Goal: Task Accomplishment & Management: Use online tool/utility

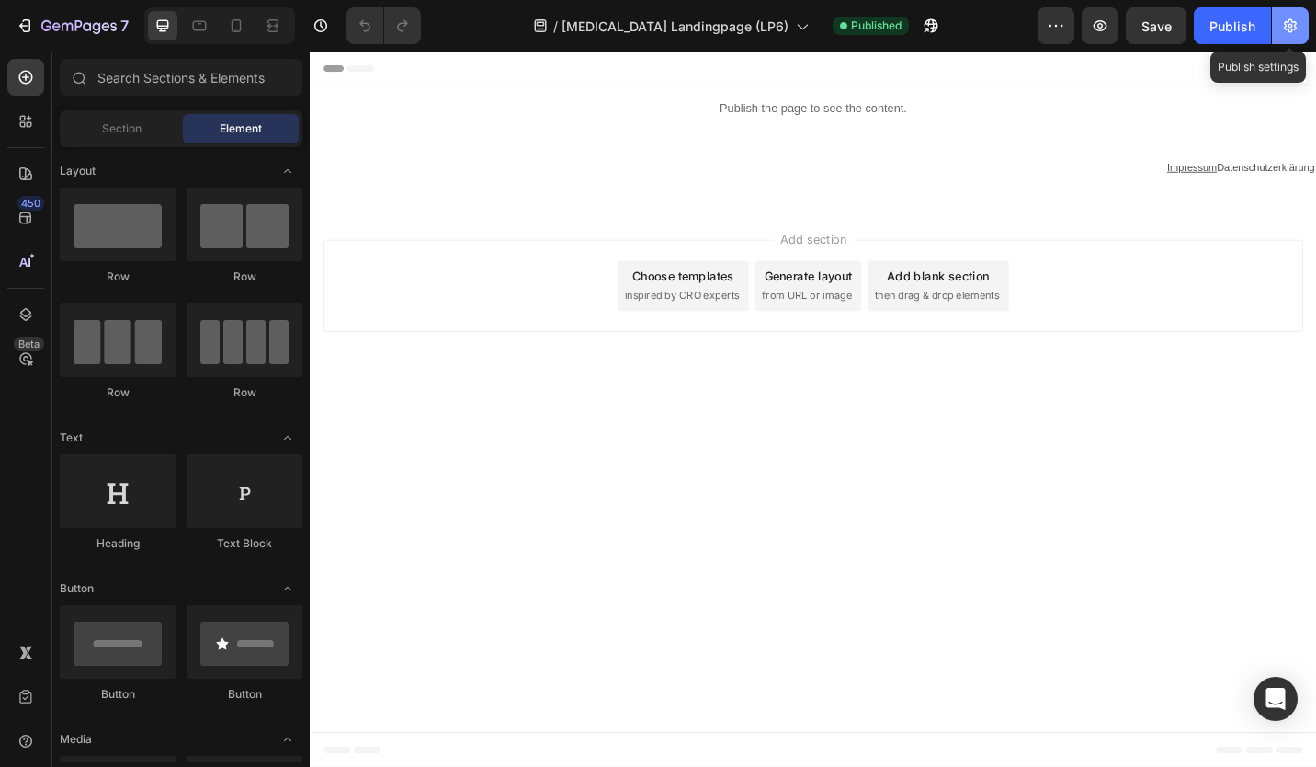
click at [1293, 17] on icon "button" at bounding box center [1290, 26] width 18 height 18
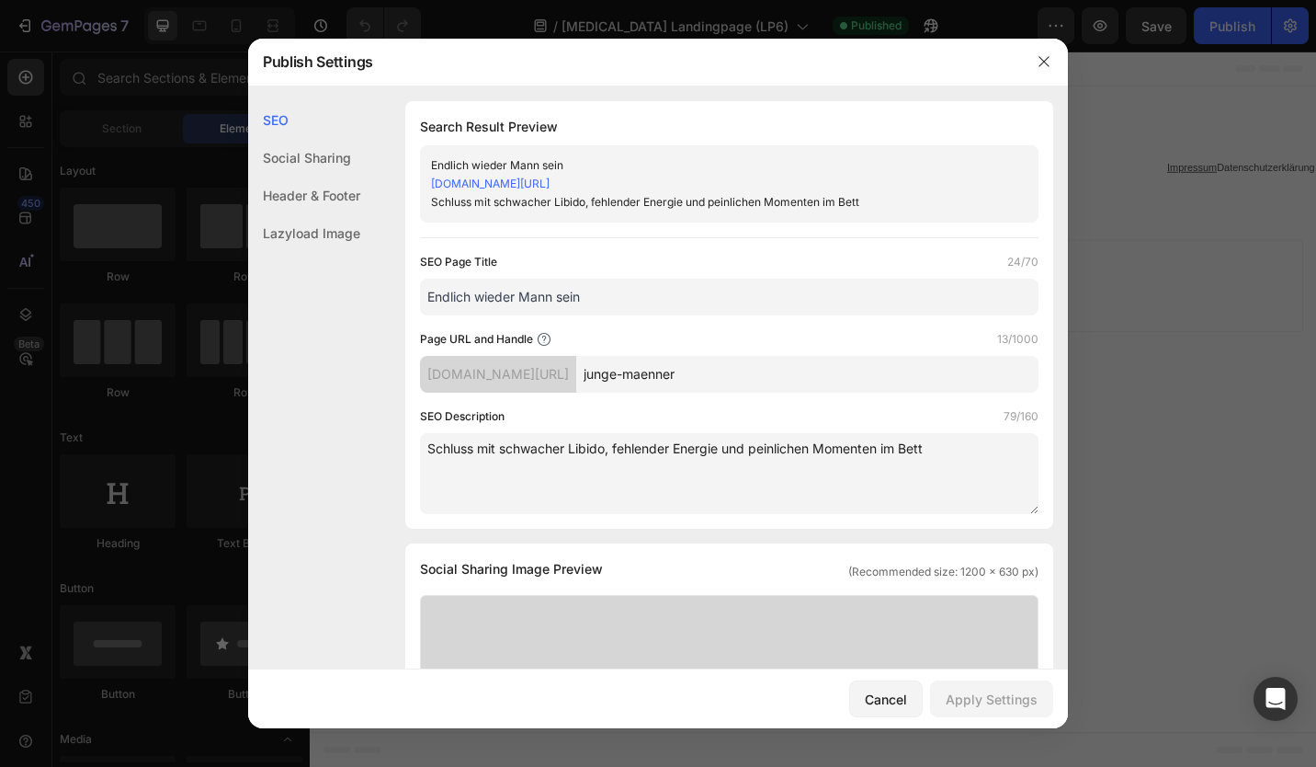
drag, startPoint x: 767, startPoint y: 360, endPoint x: 625, endPoint y: 374, distance: 142.2
click at [625, 374] on div "[DOMAIN_NAME][URL] junge-maenner" at bounding box center [729, 374] width 619 height 37
click at [576, 374] on div "[DOMAIN_NAME][URL]" at bounding box center [498, 374] width 156 height 37
click at [675, 377] on input "junge-maenner" at bounding box center [807, 374] width 462 height 37
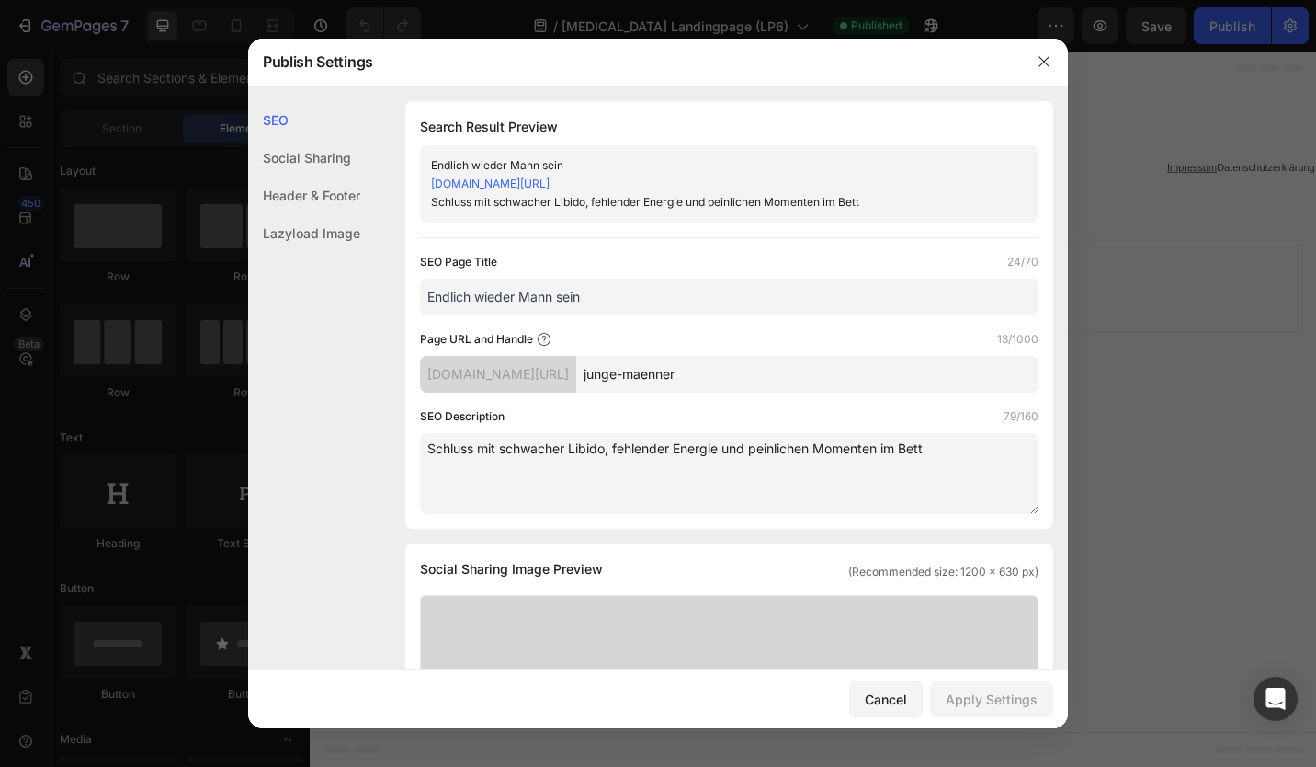
click at [675, 377] on input "junge-maenner" at bounding box center [807, 374] width 462 height 37
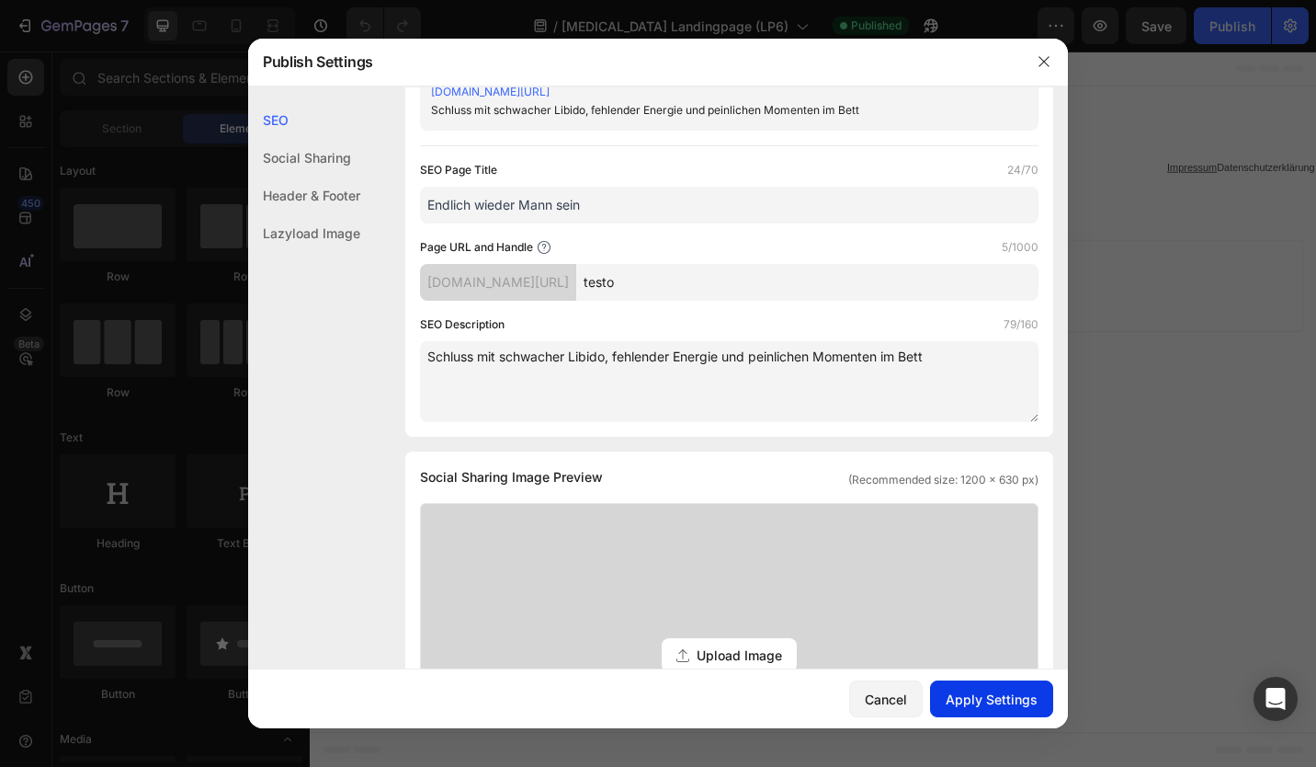
type input "testo"
click at [993, 698] on div "Apply Settings" at bounding box center [992, 698] width 92 height 19
click at [627, 211] on input "Endlich wieder Mann sein" at bounding box center [729, 205] width 619 height 37
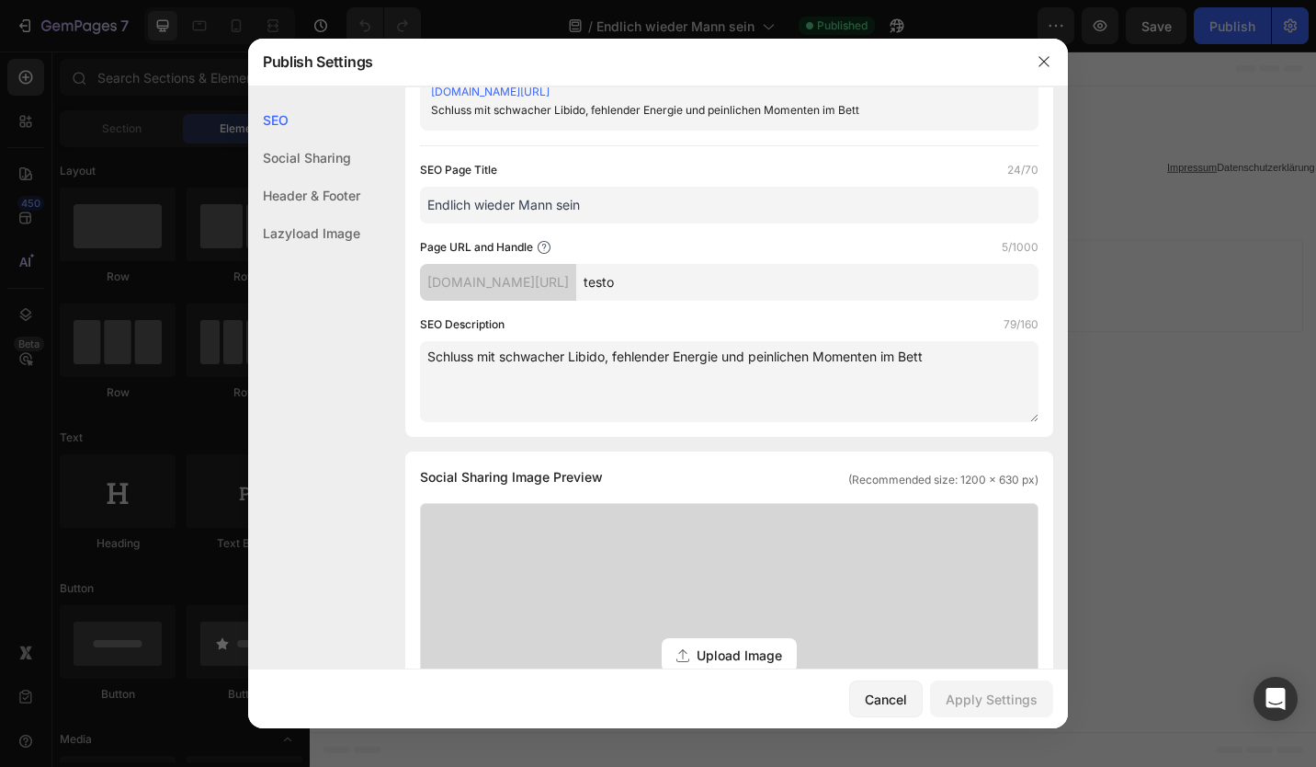
click at [590, 325] on div "SEO Description 79/160" at bounding box center [729, 324] width 619 height 18
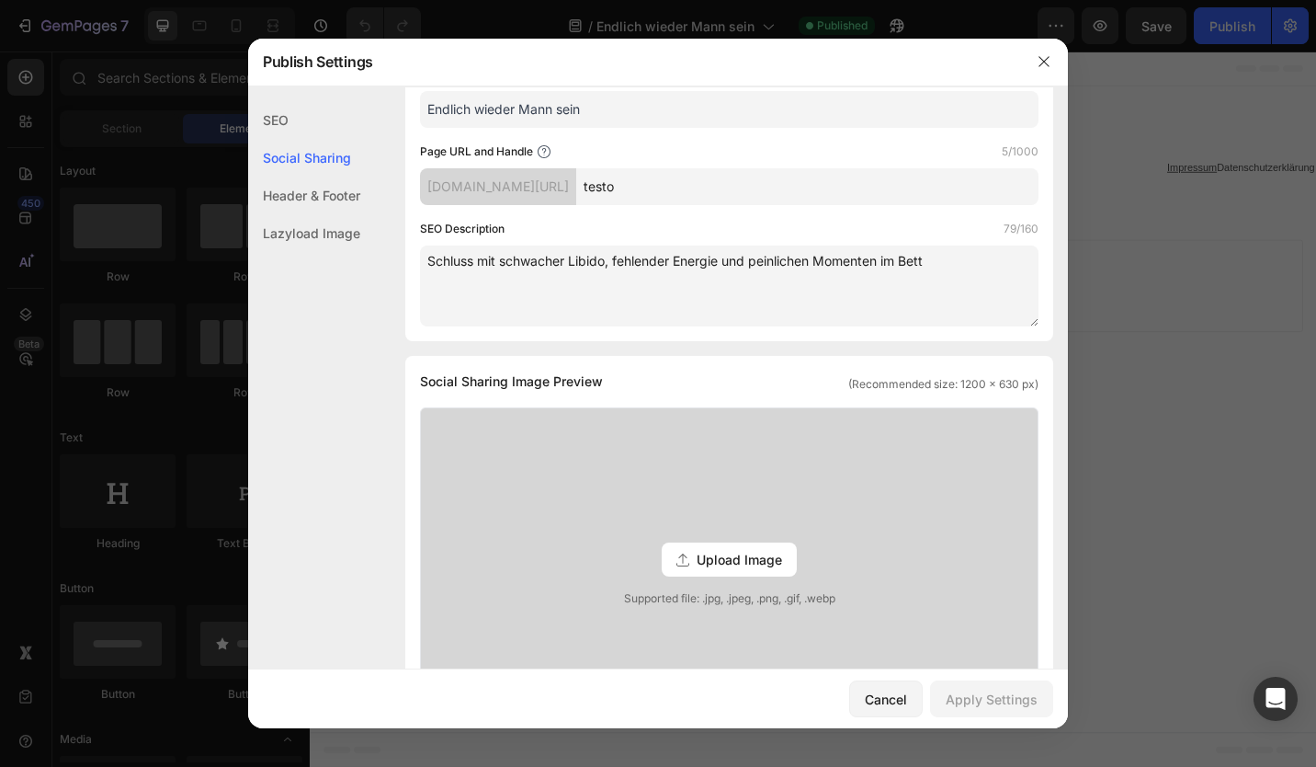
scroll to position [0, 0]
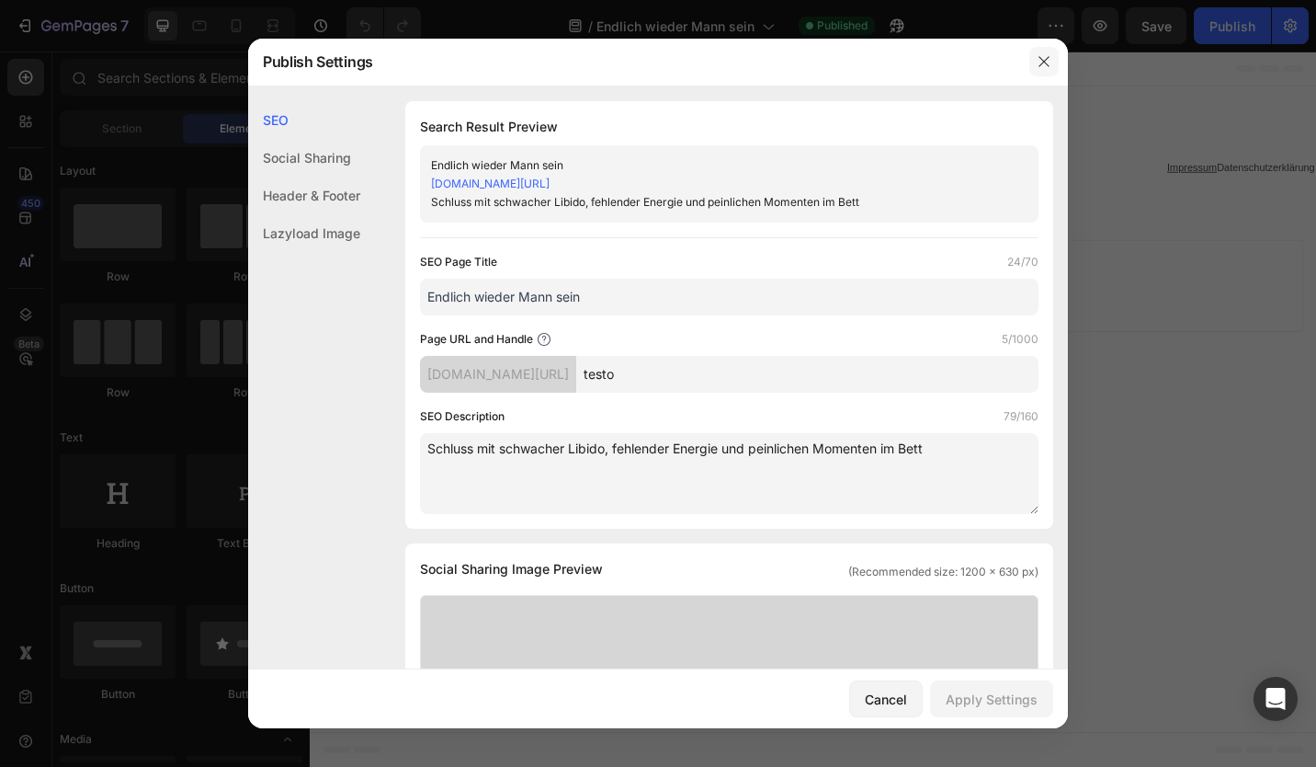
click at [1038, 70] on button "button" at bounding box center [1043, 61] width 29 height 29
